Goal: Task Accomplishment & Management: Manage account settings

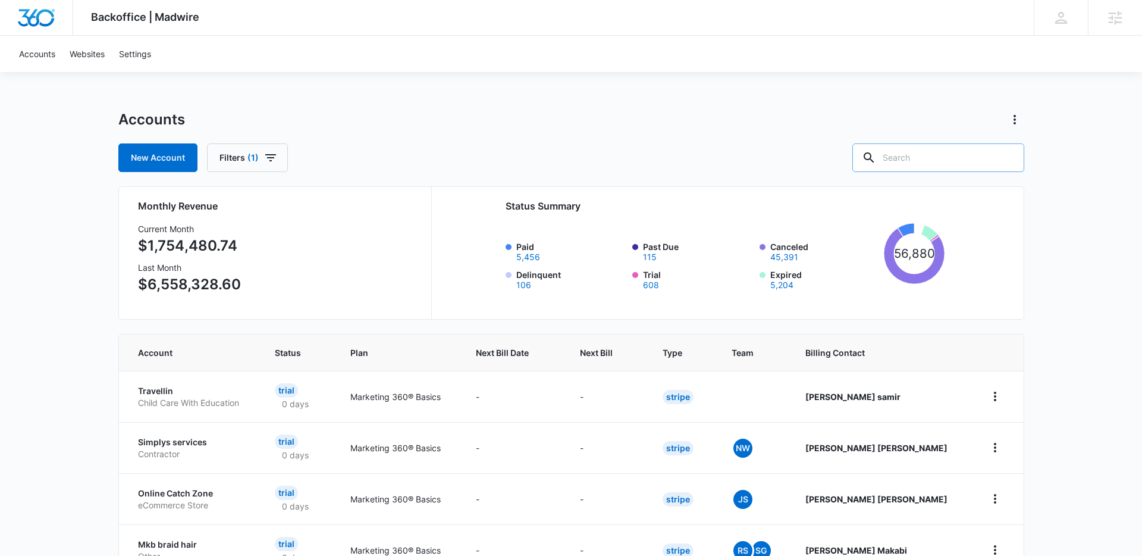
click at [934, 165] on input "text" at bounding box center [938, 157] width 172 height 29
type input "b"
type input "spotless maids"
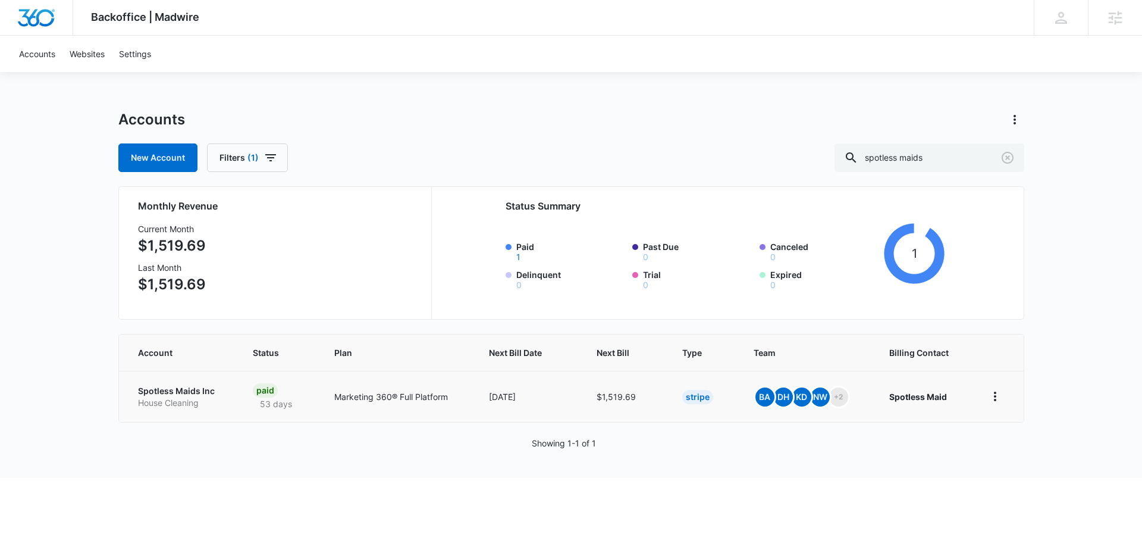
click at [182, 385] on p "Spotless Maids Inc" at bounding box center [181, 391] width 86 height 12
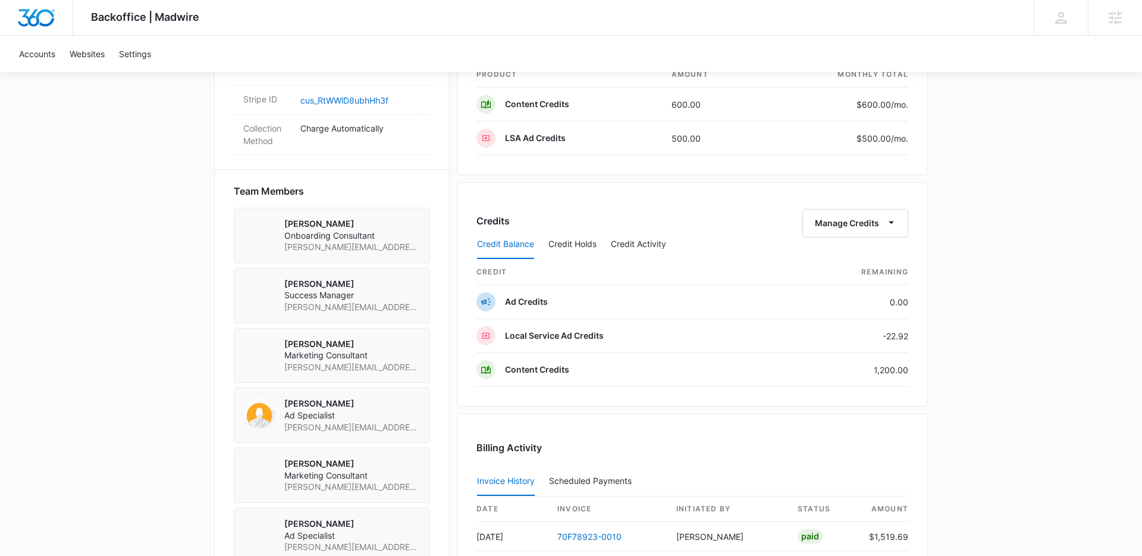
scroll to position [770, 0]
click at [863, 225] on button "Manage Credits" at bounding box center [855, 224] width 106 height 29
click at [830, 263] on div "Transfer Credits" at bounding box center [849, 262] width 62 height 8
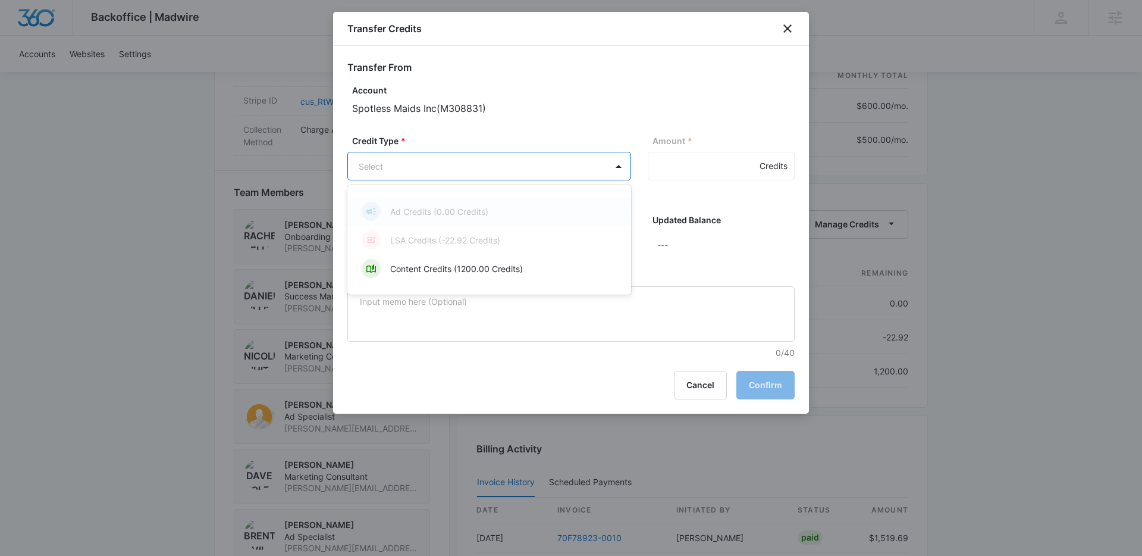
click at [552, 163] on body "Backoffice | Madwire Apps Settings [PERSON_NAME] Johns [EMAIL_ADDRESS][PERSON_N…" at bounding box center [571, 84] width 1142 height 1709
click at [460, 284] on div "Ad Credits (0.00 Credits) LSA Credits (-22.92 Credits) Content Credits (1200.00…" at bounding box center [489, 239] width 284 height 90
click at [460, 271] on p "Content Credits (1200.00 Credits)" at bounding box center [456, 268] width 133 height 12
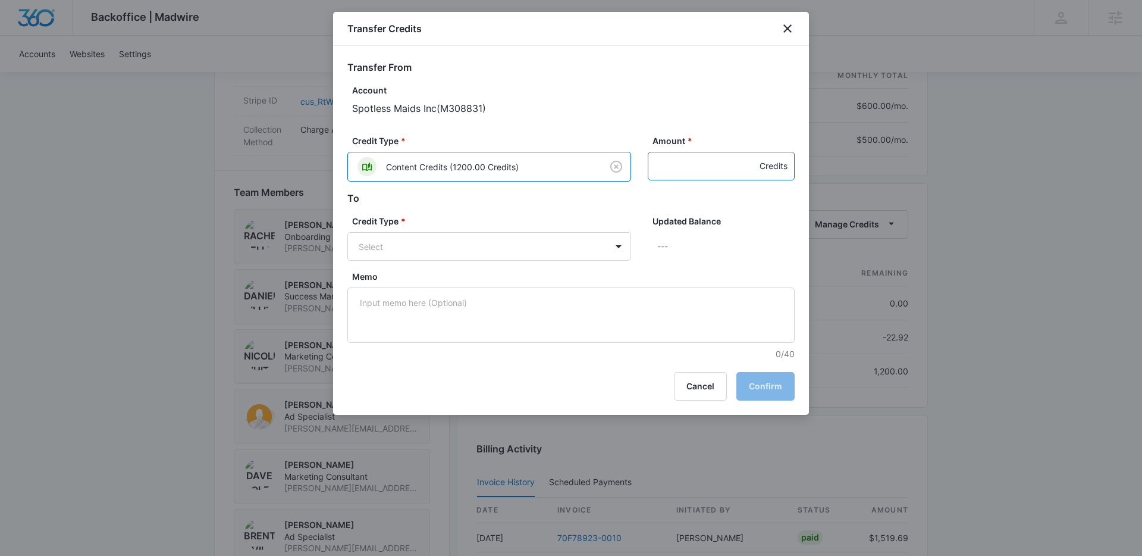
click at [694, 165] on input "Amount *" at bounding box center [721, 166] width 147 height 29
type input "1200"
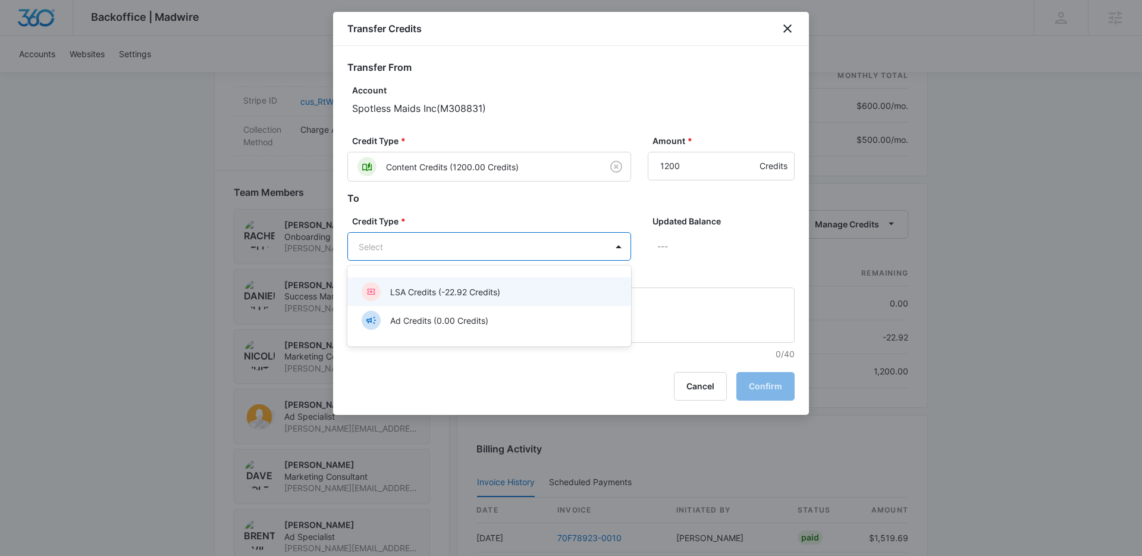
click at [528, 247] on body "Backoffice | Madwire Apps Settings [PERSON_NAME] Johns [EMAIL_ADDRESS][PERSON_N…" at bounding box center [571, 84] width 1142 height 1709
click at [482, 287] on p "LSA Credits (-22.92 Credits)" at bounding box center [445, 291] width 110 height 12
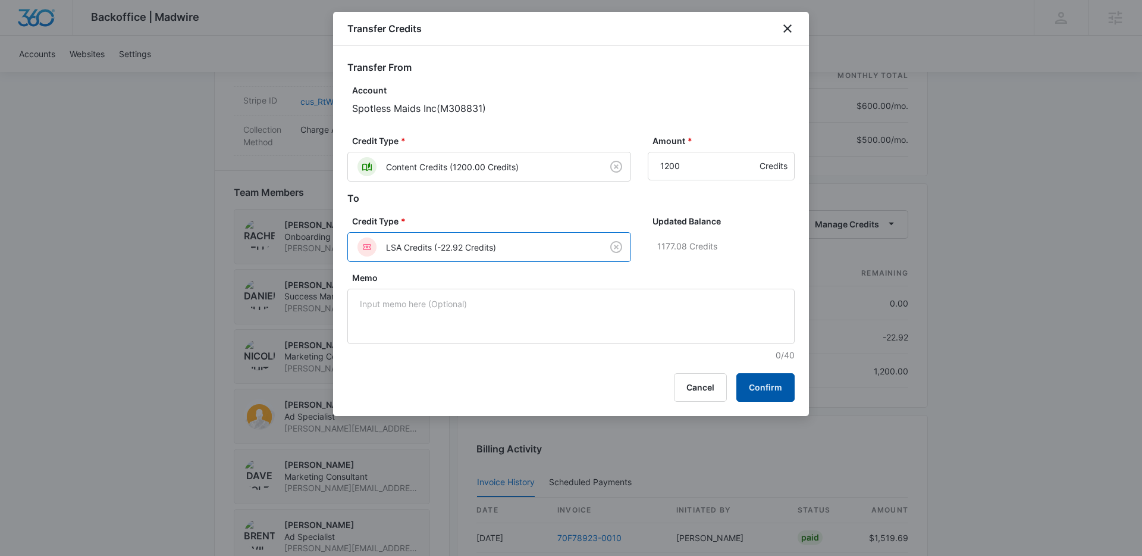
click at [771, 390] on button "Confirm" at bounding box center [765, 387] width 58 height 29
